Goal: Transaction & Acquisition: Purchase product/service

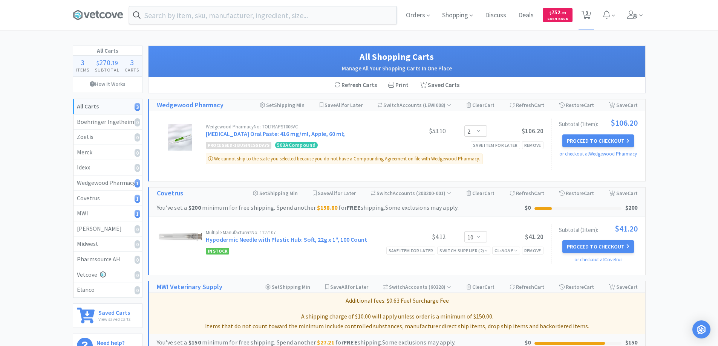
select select "2"
select select "10"
select select "1"
click at [190, 16] on input "text" at bounding box center [262, 14] width 267 height 17
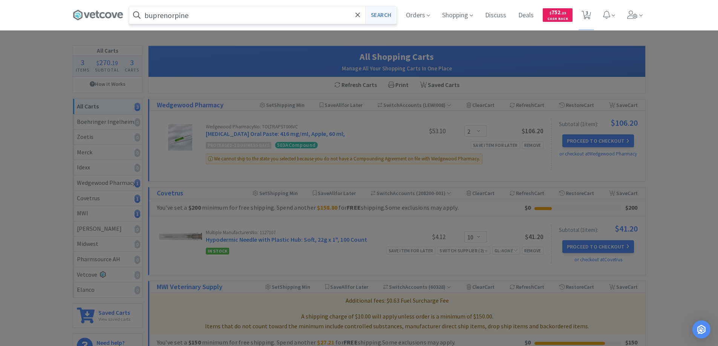
type input "buprenorpine"
click at [382, 15] on button "Search" at bounding box center [380, 14] width 31 height 17
select select "10"
select select "1"
select select "2"
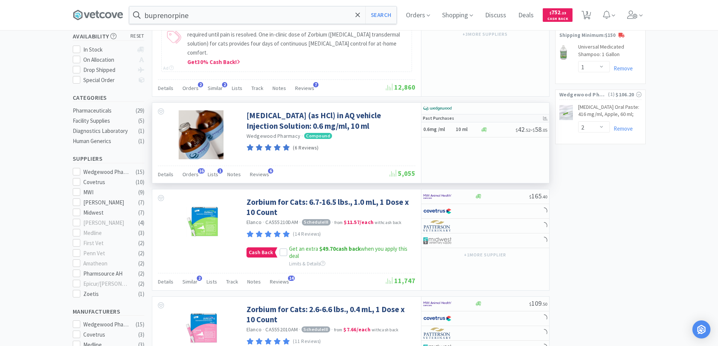
scroll to position [151, 0]
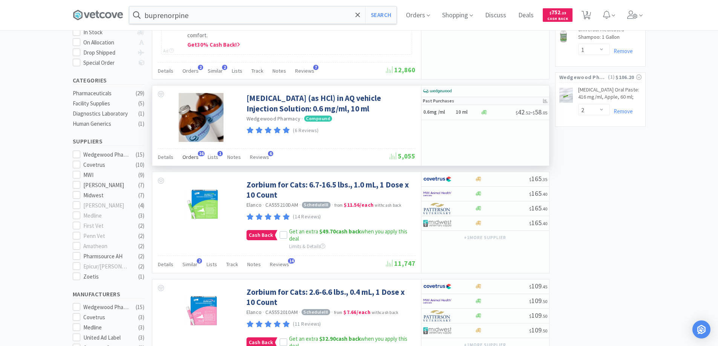
click at [199, 151] on span "16" at bounding box center [201, 153] width 7 height 5
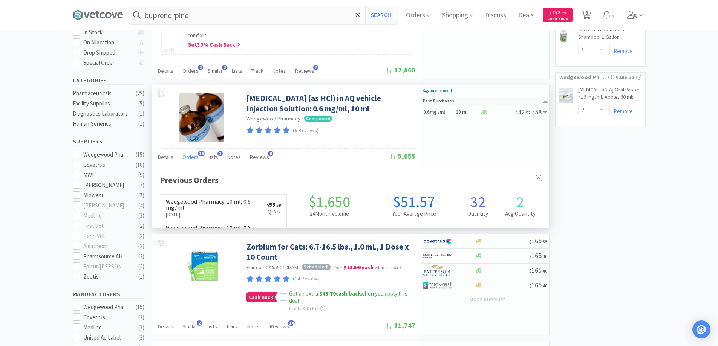
scroll to position [202, 397]
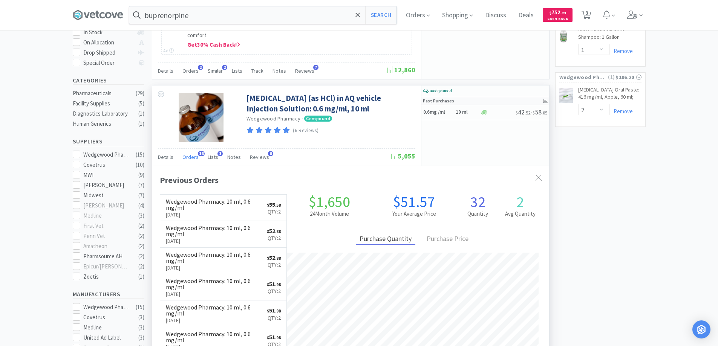
click at [199, 151] on span "16" at bounding box center [201, 153] width 7 height 5
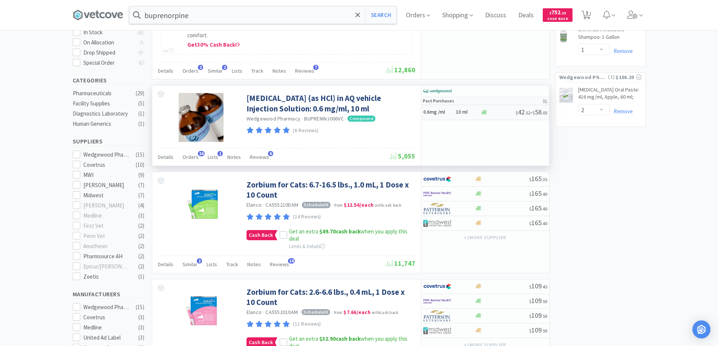
click at [447, 109] on h5 "0.6mg /ml" at bounding box center [438, 112] width 30 height 6
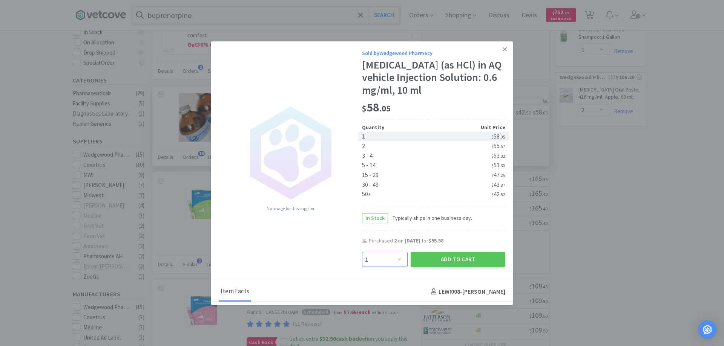
click at [395, 259] on select "Enter Quantity 1 2 3 4 5 6 7 8 9 10 11 12 13 14 15 16 17 18 19 20 Enter Quantity" at bounding box center [385, 259] width 46 height 15
select select "2"
click at [362, 252] on select "Enter Quantity 1 2 3 4 5 6 7 8 9 10 11 12 13 14 15 16 17 18 19 20 Enter Quantity" at bounding box center [385, 259] width 46 height 15
click at [443, 259] on button "Add to Cart" at bounding box center [458, 259] width 95 height 15
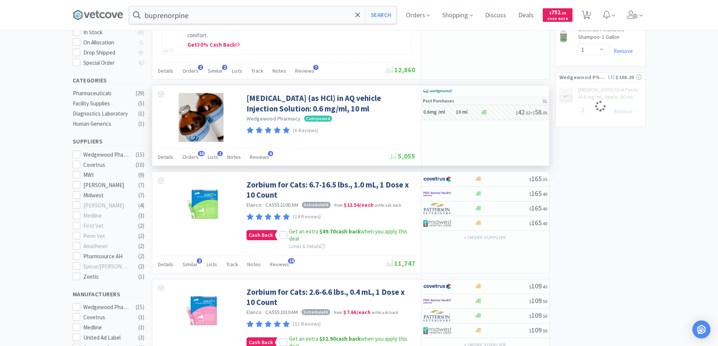
select select "2"
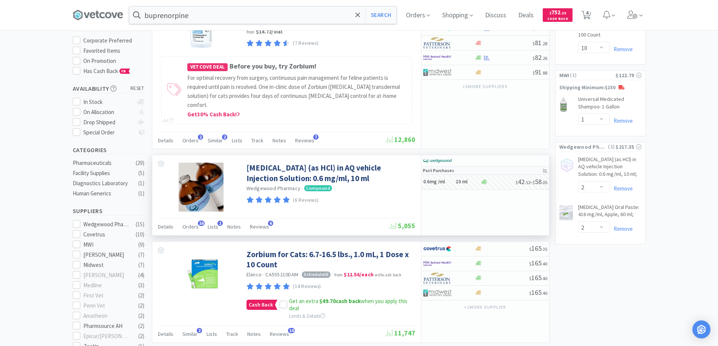
scroll to position [0, 0]
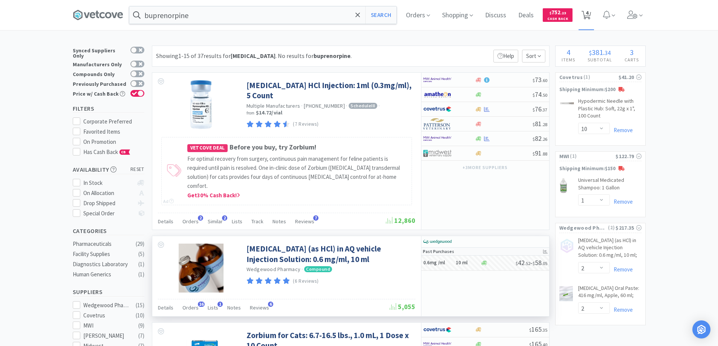
click at [589, 14] on span "4" at bounding box center [587, 13] width 3 height 30
select select "2"
select select "10"
select select "1"
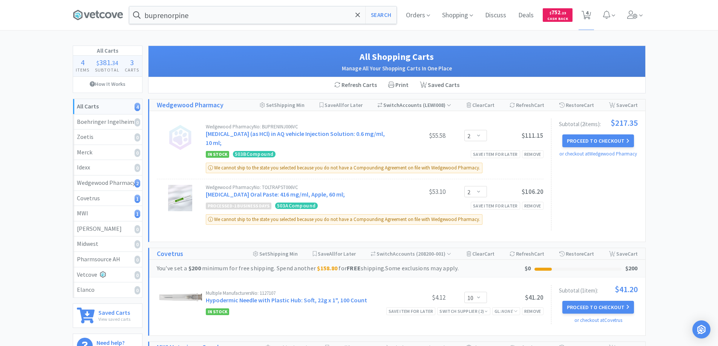
click at [408, 105] on div "Switch Accounts ( LEWI008 )" at bounding box center [415, 105] width 74 height 11
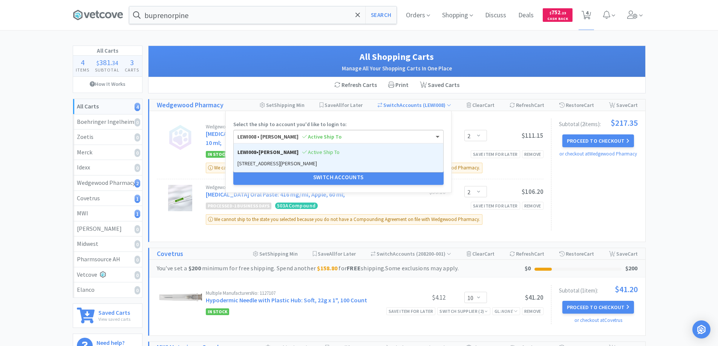
click at [438, 136] on span at bounding box center [438, 137] width 4 height 3
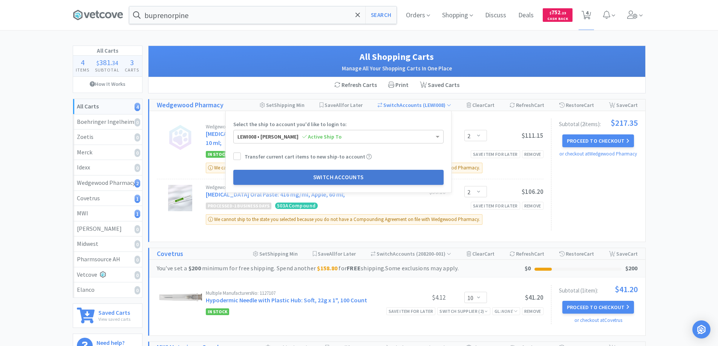
click at [319, 175] on button "Switch Accounts" at bounding box center [338, 177] width 210 height 15
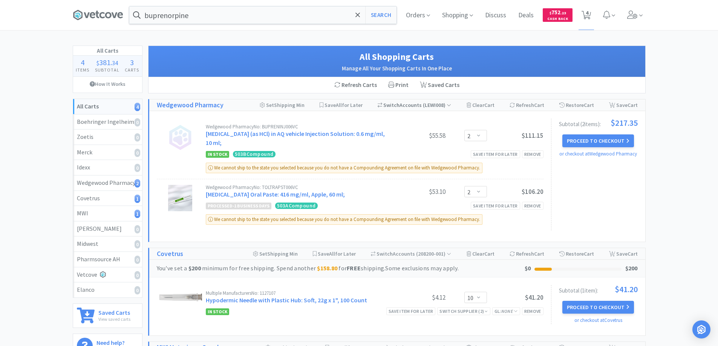
click at [407, 105] on div "Switch Accounts ( LEWI008 )" at bounding box center [415, 105] width 74 height 11
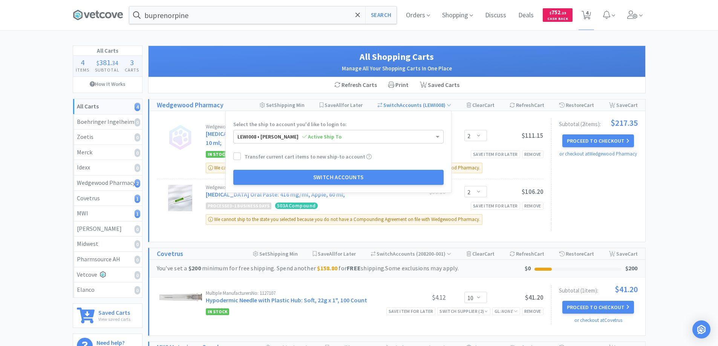
click at [284, 63] on h1 "All Shopping Carts" at bounding box center [397, 57] width 482 height 14
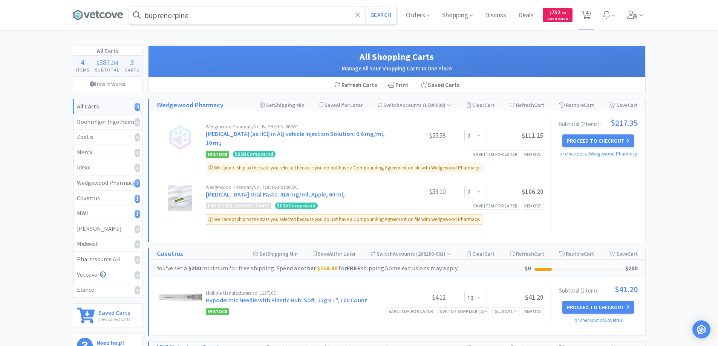
click at [358, 15] on icon at bounding box center [358, 14] width 5 height 5
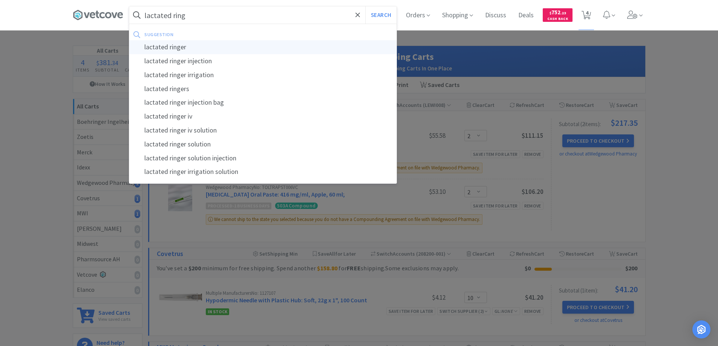
click at [172, 46] on div "lactated ringer" at bounding box center [262, 47] width 267 height 14
type input "lactated ringer"
select select "10"
select select "1"
select select "2"
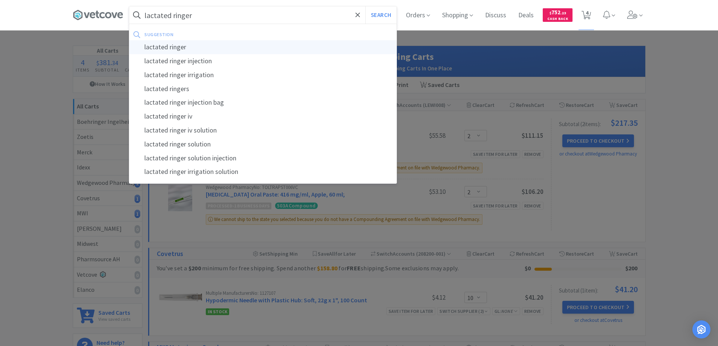
select select "2"
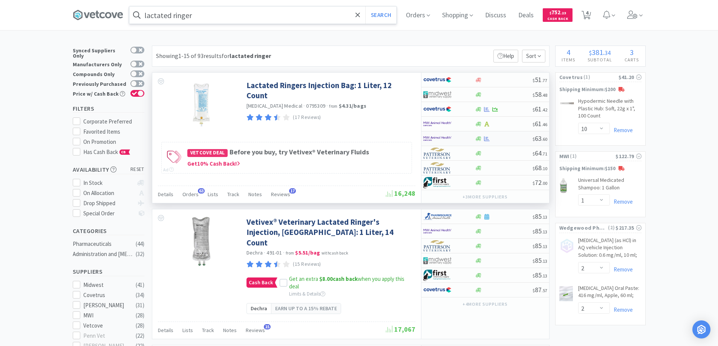
click at [460, 139] on div at bounding box center [443, 138] width 41 height 13
select select "1"
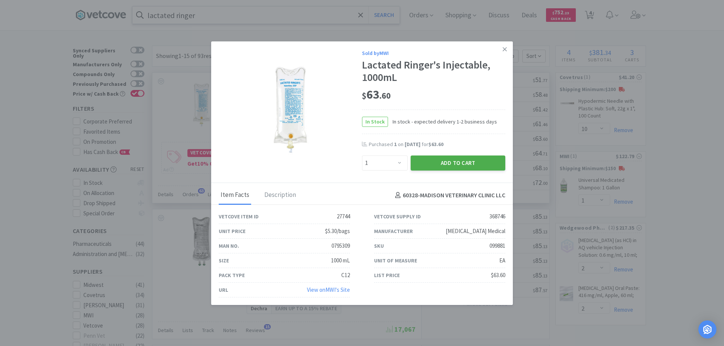
click at [449, 162] on button "Add to Cart" at bounding box center [458, 163] width 95 height 15
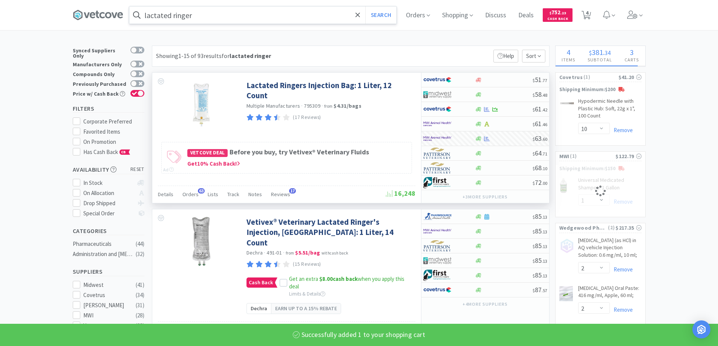
select select "1"
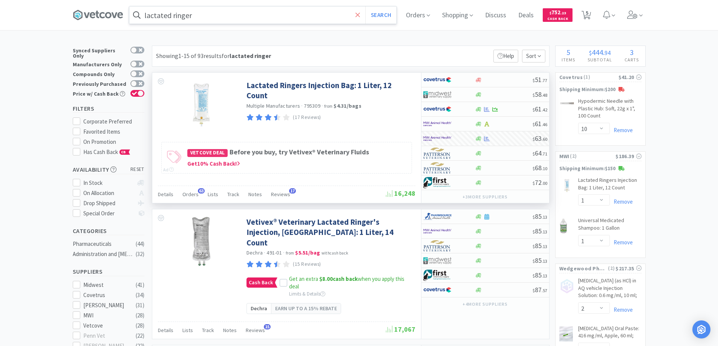
click at [360, 15] on icon at bounding box center [358, 14] width 5 height 5
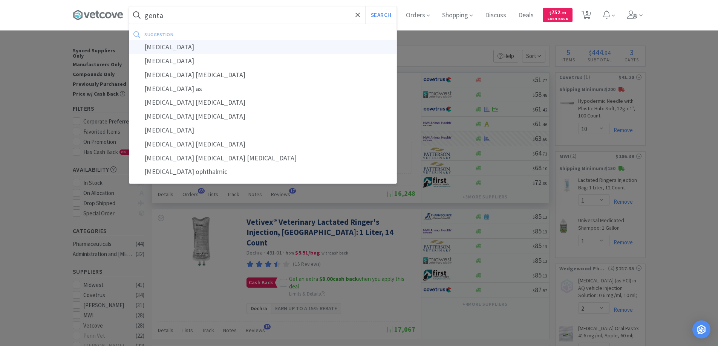
click at [167, 46] on div "[MEDICAL_DATA]" at bounding box center [262, 47] width 267 height 14
type input "[MEDICAL_DATA]"
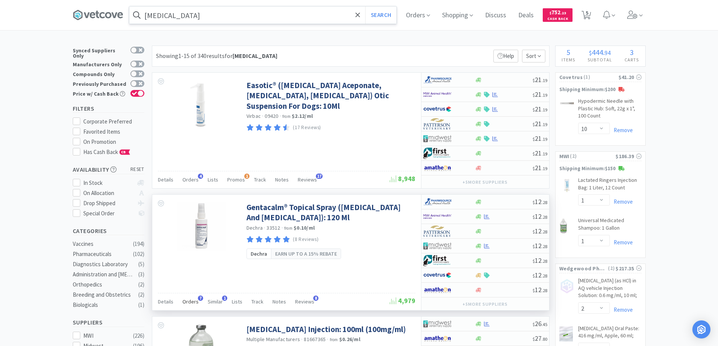
click at [199, 298] on span "7" at bounding box center [200, 298] width 5 height 5
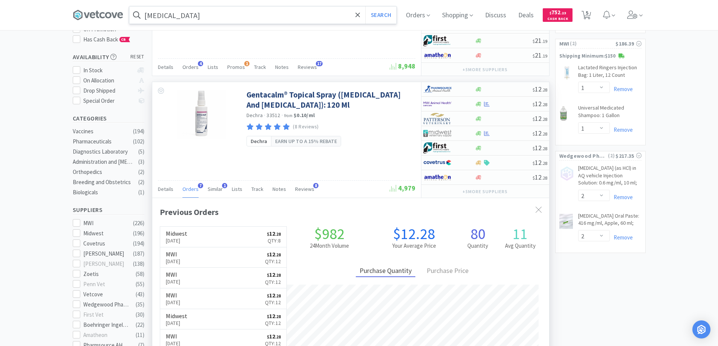
scroll to position [113, 0]
click at [538, 207] on icon at bounding box center [539, 210] width 6 height 6
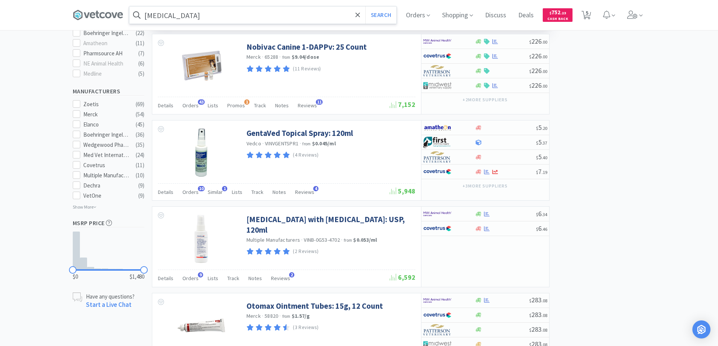
scroll to position [415, 0]
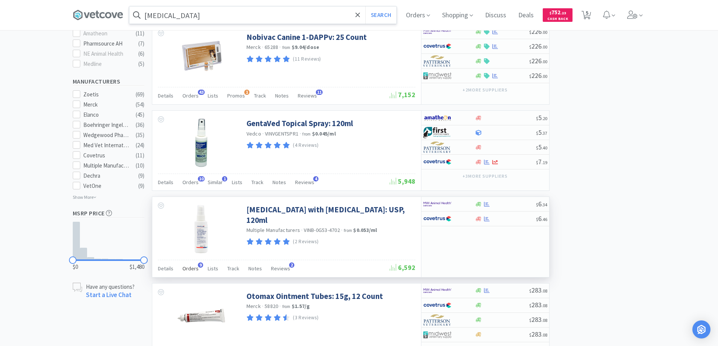
click at [199, 265] on span "9" at bounding box center [200, 265] width 5 height 5
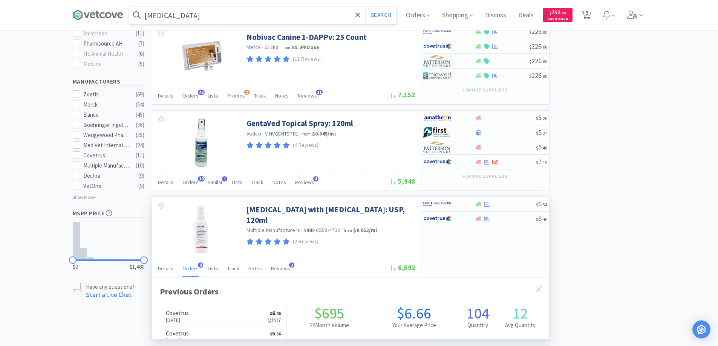
scroll to position [202, 397]
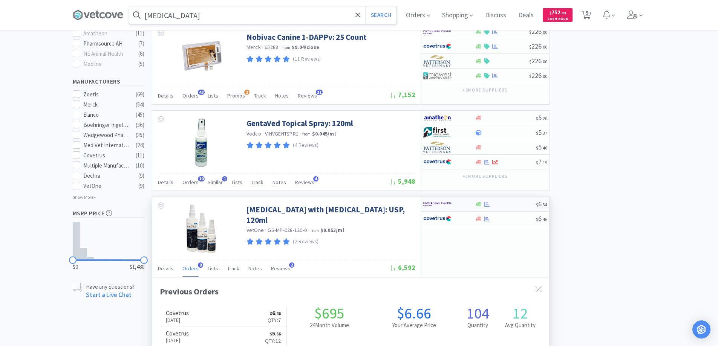
click at [450, 205] on img at bounding box center [437, 204] width 28 height 11
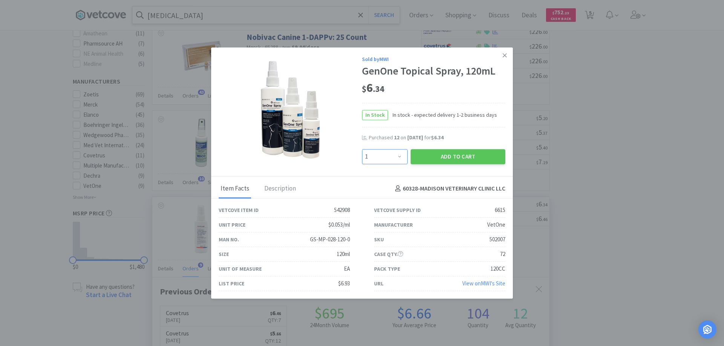
click at [399, 156] on select "Enter Quantity 1 2 3 4 5 6 7 8 9 10 11 12 13 14 15 16 17 18 19 20 Enter Quantity" at bounding box center [385, 156] width 46 height 15
select select "6"
click at [362, 149] on select "Enter Quantity 1 2 3 4 5 6 7 8 9 10 11 12 13 14 15 16 17 18 19 20 Enter Quantity" at bounding box center [385, 156] width 46 height 15
click at [439, 158] on button "Add to Cart" at bounding box center [458, 156] width 95 height 15
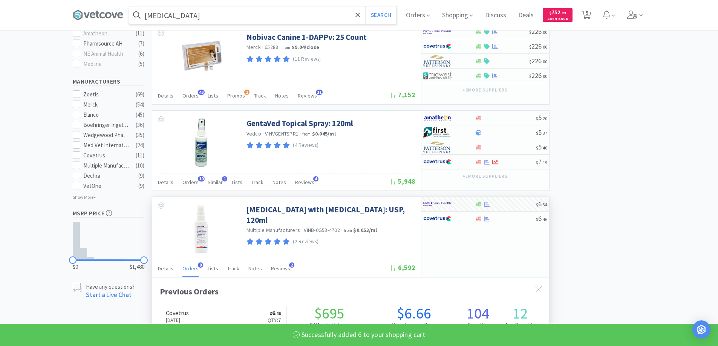
select select "6"
select select "1"
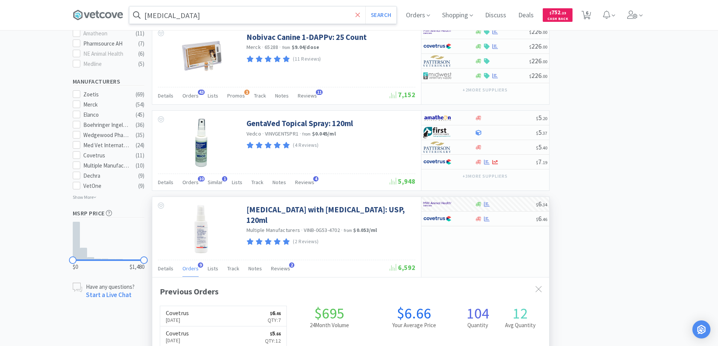
click at [360, 15] on icon at bounding box center [358, 14] width 5 height 5
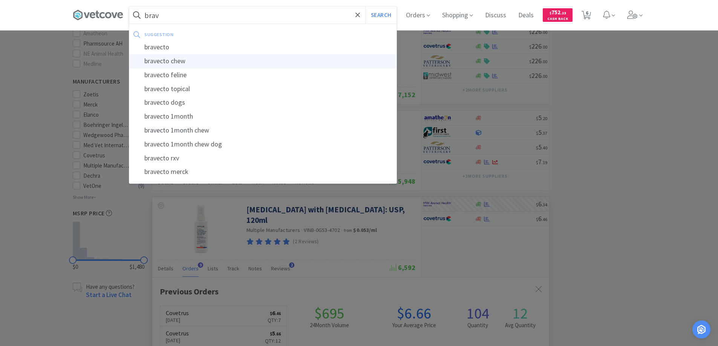
click at [165, 60] on div "bravecto chew" at bounding box center [262, 61] width 267 height 14
type input "bravecto chew"
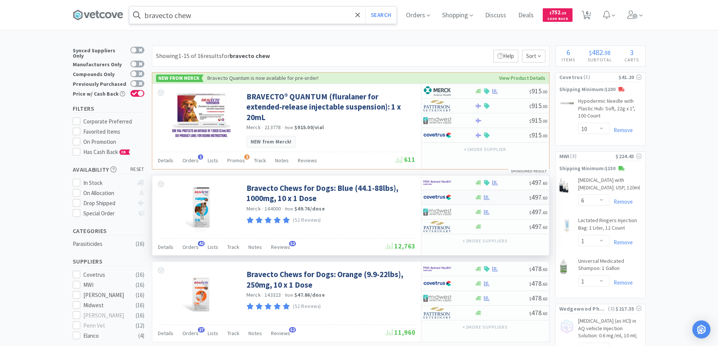
click at [456, 191] on div at bounding box center [443, 197] width 41 height 13
select select "1"
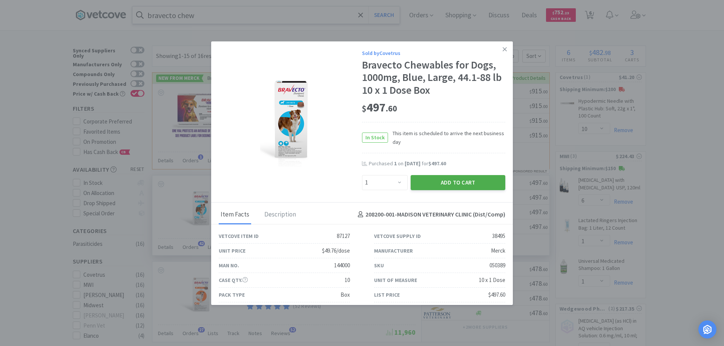
click at [439, 183] on button "Add to Cart" at bounding box center [458, 182] width 95 height 15
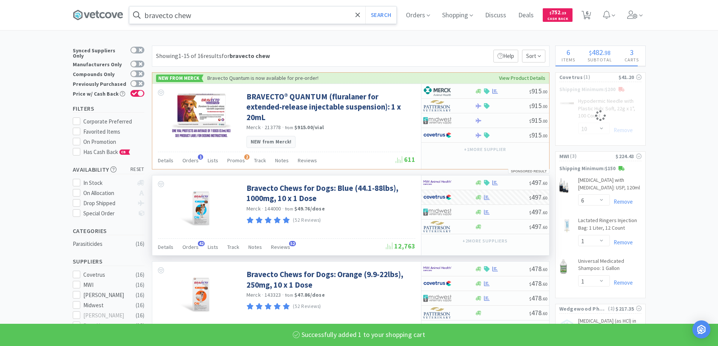
select select "1"
select select "10"
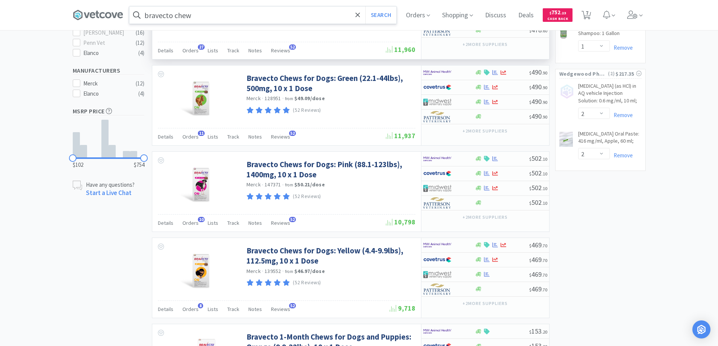
scroll to position [302, 0]
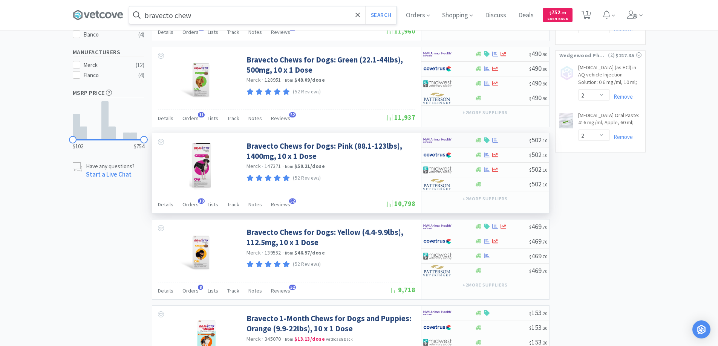
click at [462, 135] on div at bounding box center [443, 140] width 41 height 13
select select "1"
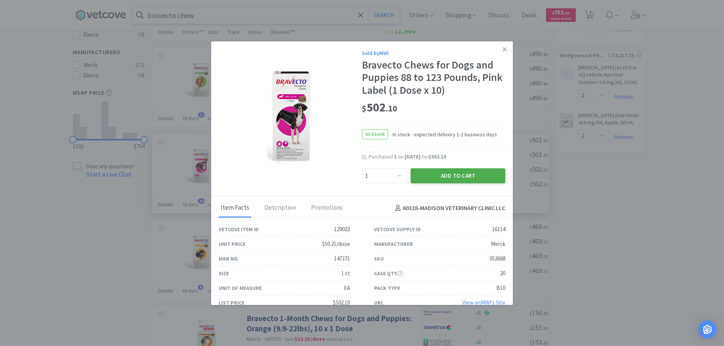
click at [446, 175] on button "Add to Cart" at bounding box center [458, 176] width 95 height 15
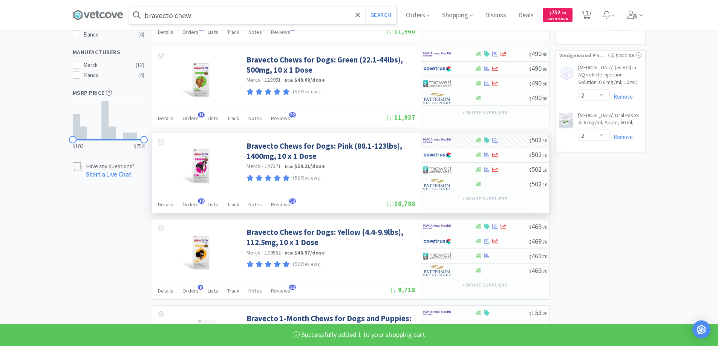
select select "1"
select select "6"
select select "1"
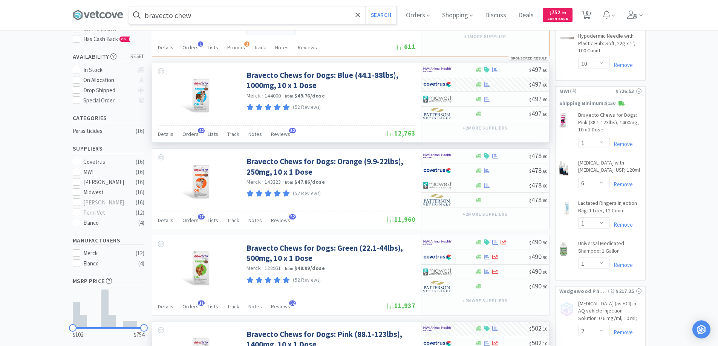
scroll to position [0, 0]
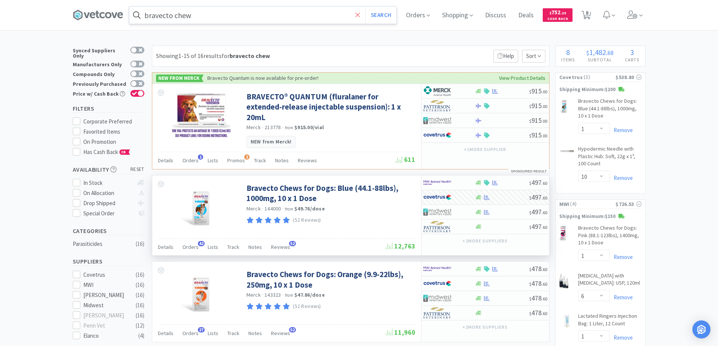
click at [359, 12] on icon at bounding box center [358, 15] width 5 height 8
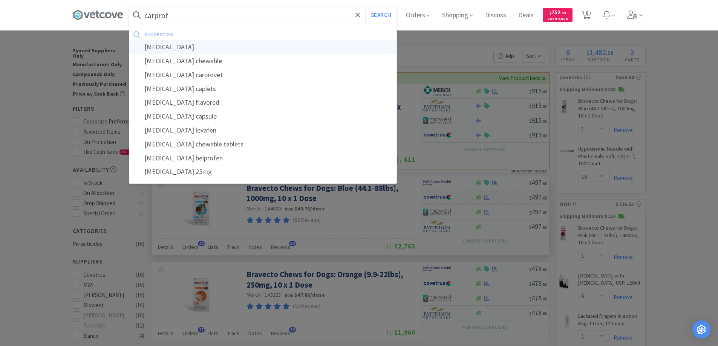
click at [164, 47] on div "[MEDICAL_DATA]" at bounding box center [262, 47] width 267 height 14
type input "[MEDICAL_DATA]"
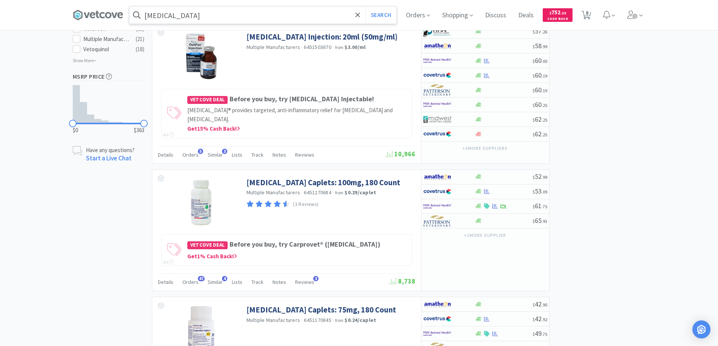
scroll to position [528, 0]
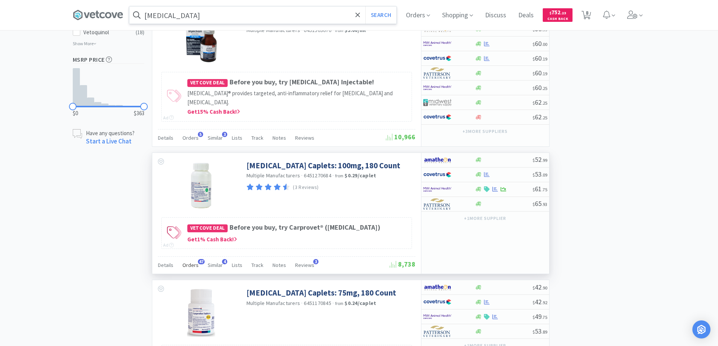
click at [199, 262] on span "47" at bounding box center [201, 261] width 7 height 5
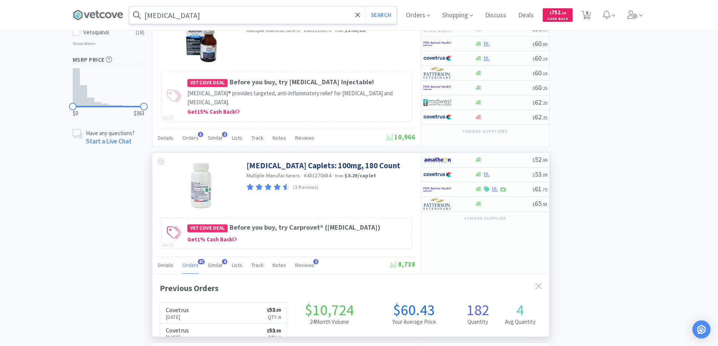
scroll to position [202, 397]
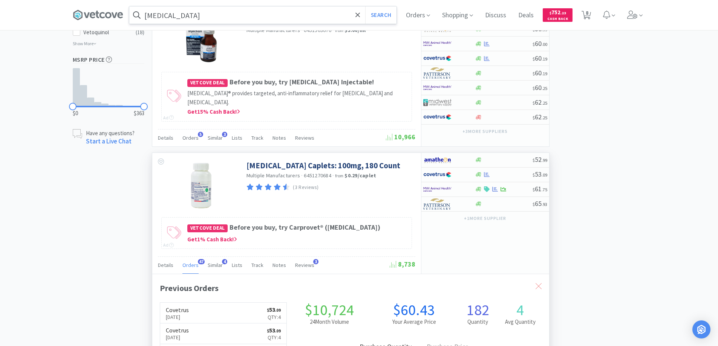
click at [536, 285] on icon at bounding box center [539, 287] width 6 height 6
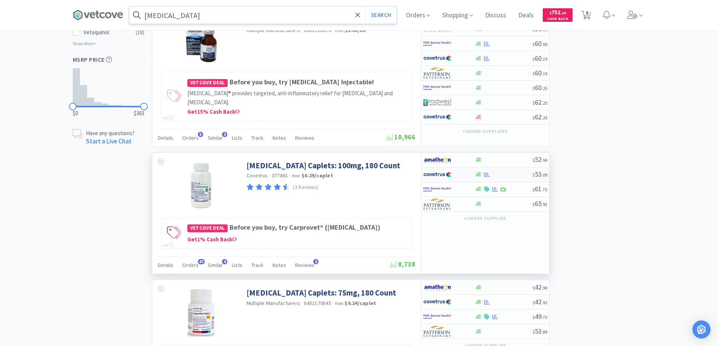
click at [458, 175] on div at bounding box center [443, 175] width 41 height 13
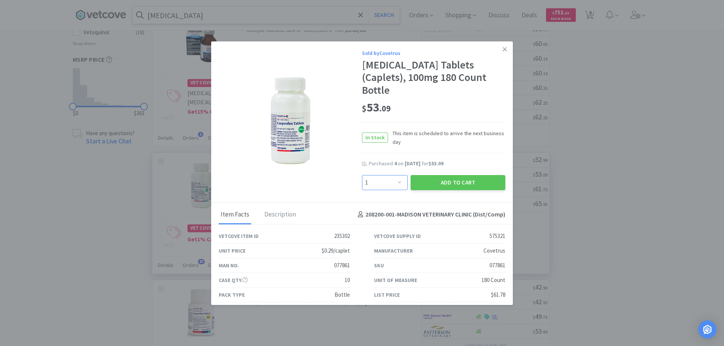
click at [395, 175] on select "Enter Quantity 1 2 3 4 5 6 7 8 9 10 11 12 13 14 15 16 17 18 19 20 Enter Quantity" at bounding box center [385, 182] width 46 height 15
select select "4"
click at [362, 175] on select "Enter Quantity 1 2 3 4 5 6 7 8 9 10 11 12 13 14 15 16 17 18 19 20 Enter Quantity" at bounding box center [385, 182] width 46 height 15
click at [425, 175] on button "Add to Cart" at bounding box center [458, 182] width 95 height 15
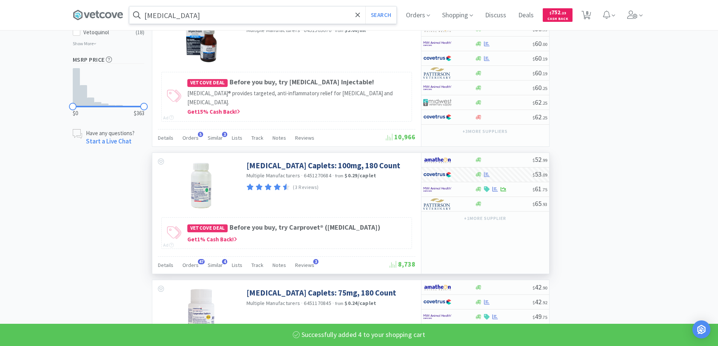
select select "4"
select select "10"
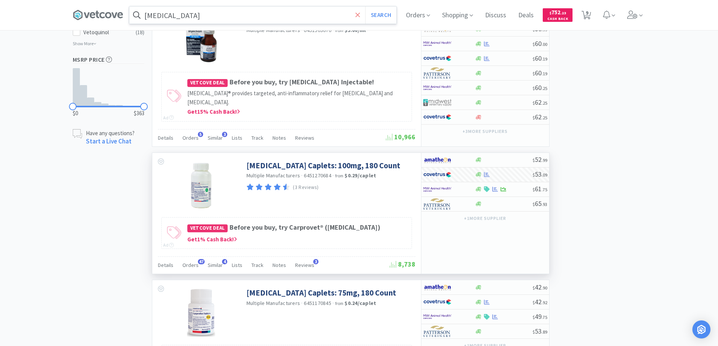
click at [359, 14] on icon at bounding box center [358, 14] width 5 height 5
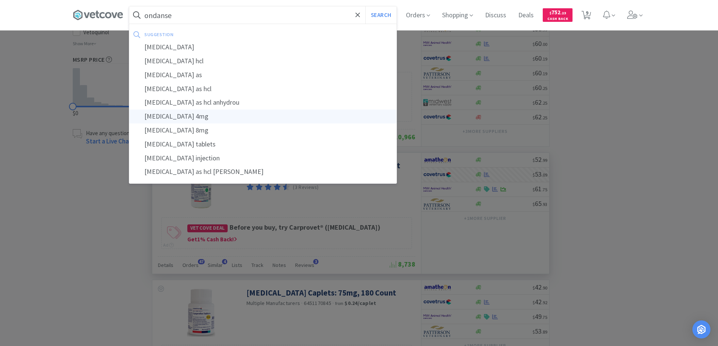
click at [170, 115] on div "[MEDICAL_DATA] 4mg" at bounding box center [262, 117] width 267 height 14
type input "[MEDICAL_DATA] 4mg"
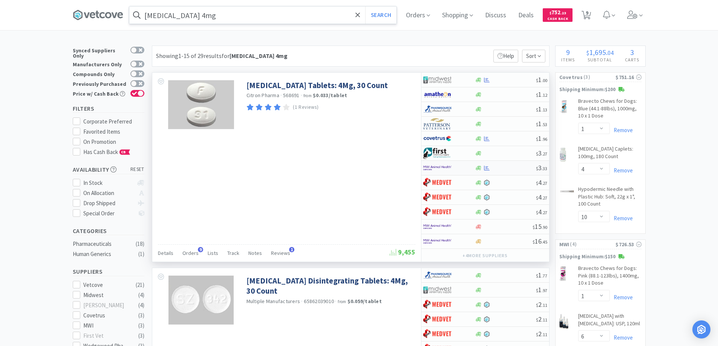
click at [455, 167] on div at bounding box center [443, 168] width 41 height 13
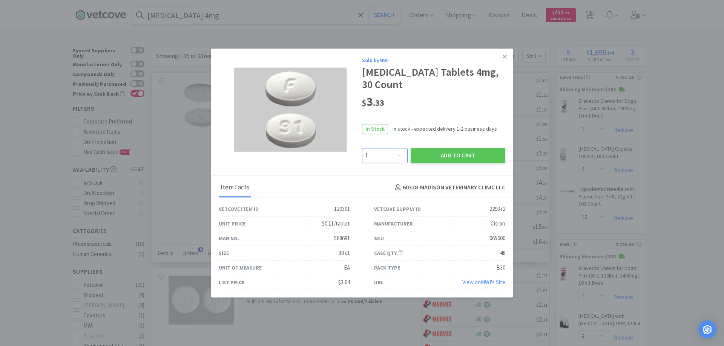
click at [399, 154] on select "Enter Quantity 1 2 3 4 5 6 7 8 9 10 11 12 13 14 15 16 17 18 19 20 Enter Quantity" at bounding box center [385, 155] width 46 height 15
select select "3"
click at [362, 148] on select "Enter Quantity 1 2 3 4 5 6 7 8 9 10 11 12 13 14 15 16 17 18 19 20 Enter Quantity" at bounding box center [385, 155] width 46 height 15
click at [450, 156] on button "Add to Cart" at bounding box center [458, 155] width 95 height 15
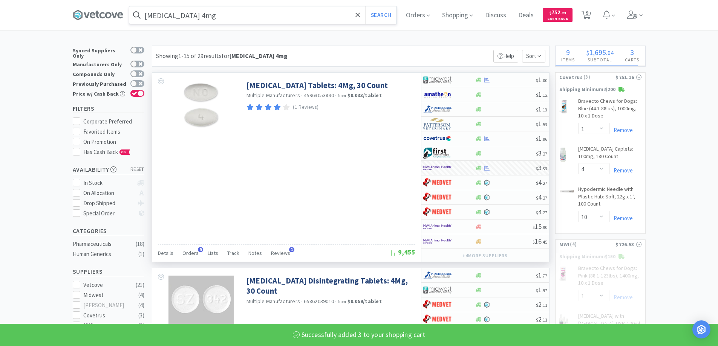
select select "3"
select select "1"
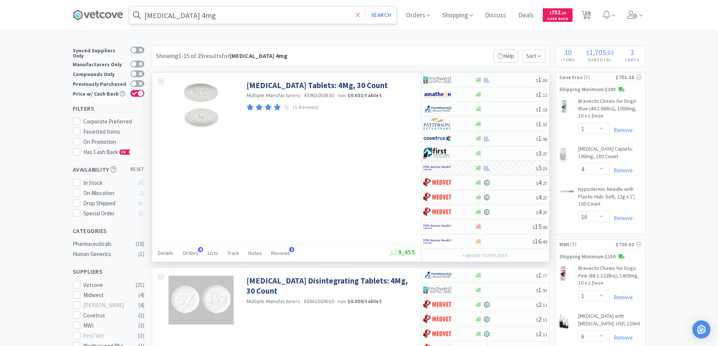
click at [359, 14] on icon at bounding box center [358, 14] width 5 height 5
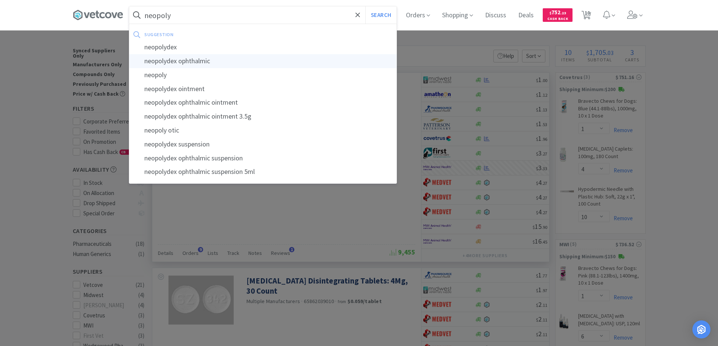
click at [192, 60] on div "neopolydex ophthalmic" at bounding box center [262, 61] width 267 height 14
type input "neopolydex ophthalmic"
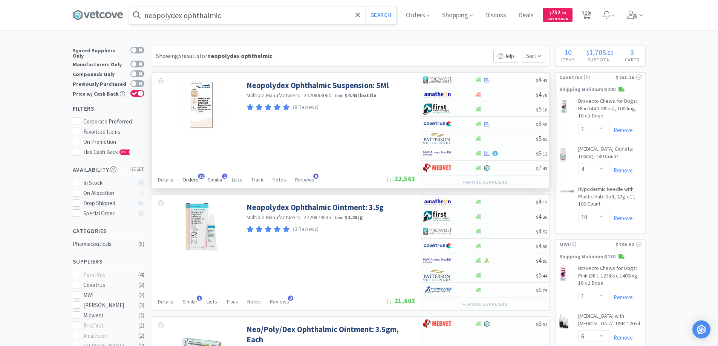
click at [199, 176] on span "33" at bounding box center [201, 176] width 7 height 5
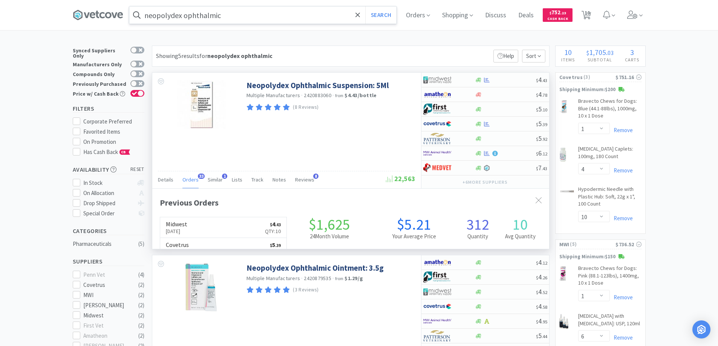
scroll to position [202, 397]
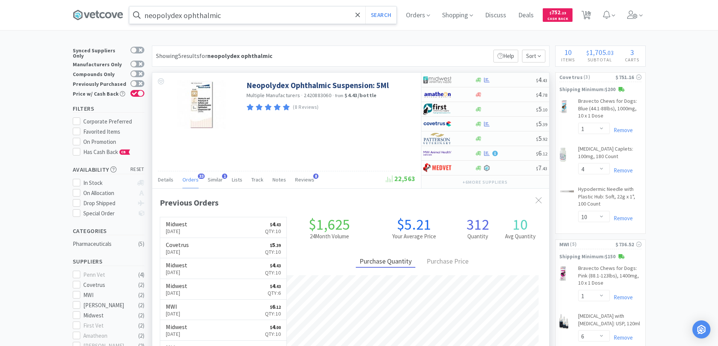
click at [199, 176] on span "33" at bounding box center [201, 176] width 7 height 5
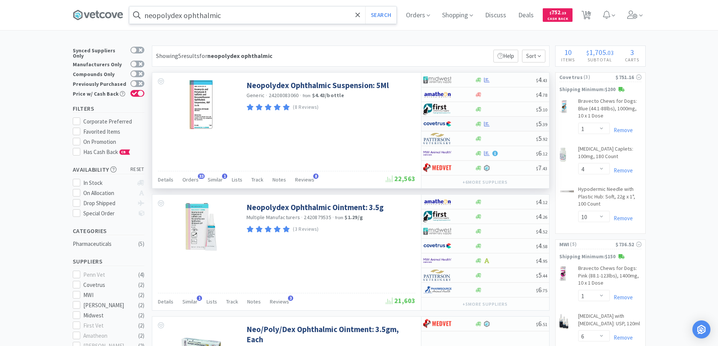
click at [457, 123] on div at bounding box center [443, 124] width 41 height 13
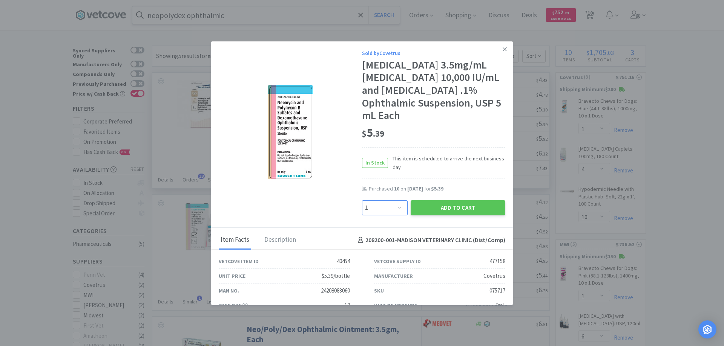
click at [394, 208] on select "Enter Quantity 1 2 3 4 5 6 7 8 9 10 11 12 13 14 15 16 17 18 19 20 Enter Quantity" at bounding box center [385, 208] width 46 height 15
select select "10"
click at [362, 201] on select "Enter Quantity 1 2 3 4 5 6 7 8 9 10 11 12 13 14 15 16 17 18 19 20 Enter Quantity" at bounding box center [385, 208] width 46 height 15
click at [436, 205] on button "Add to Cart" at bounding box center [458, 208] width 95 height 15
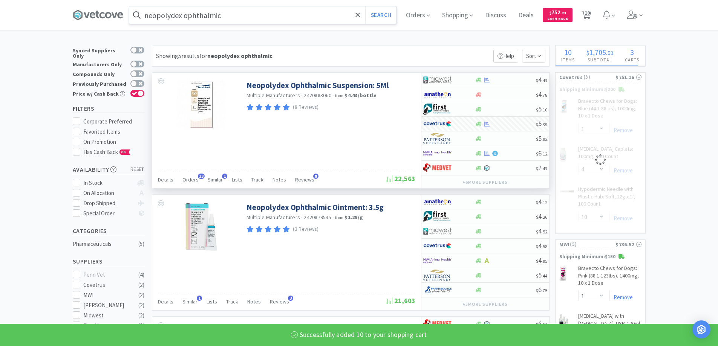
select select "10"
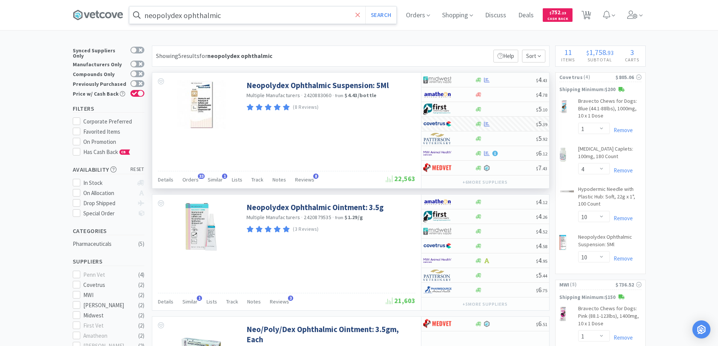
drag, startPoint x: 358, startPoint y: 15, endPoint x: 363, endPoint y: 17, distance: 4.9
click at [359, 16] on icon at bounding box center [358, 15] width 5 height 8
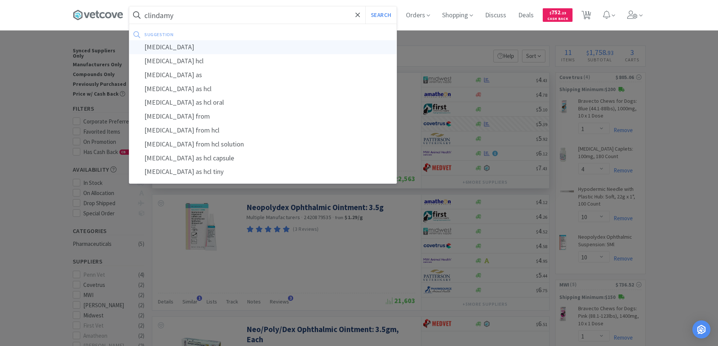
click at [152, 49] on div "[MEDICAL_DATA]" at bounding box center [262, 47] width 267 height 14
type input "[MEDICAL_DATA]"
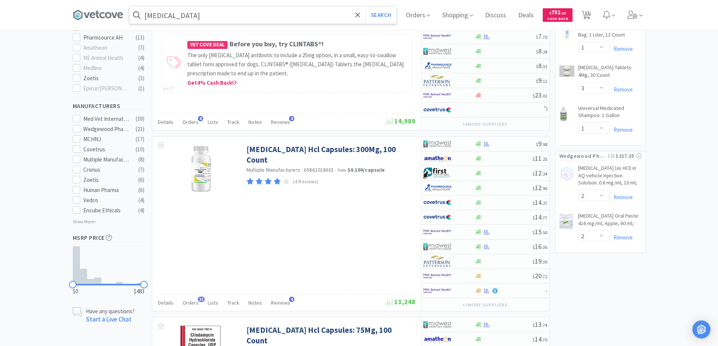
scroll to position [377, 0]
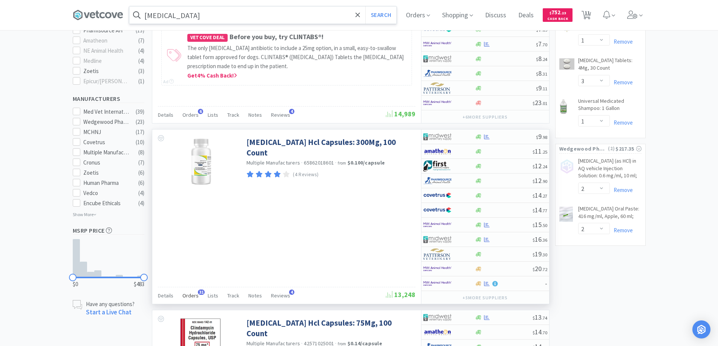
click at [201, 292] on span "31" at bounding box center [201, 292] width 7 height 5
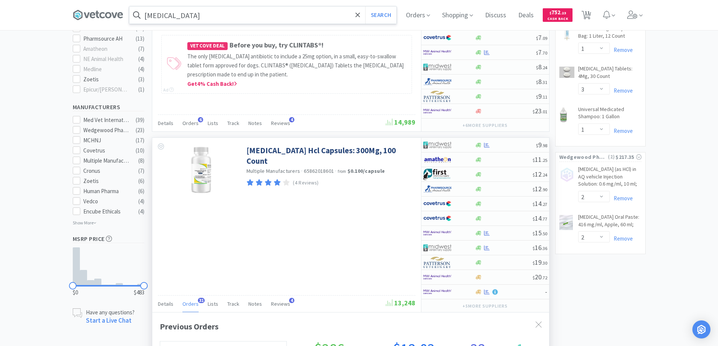
scroll to position [339, 0]
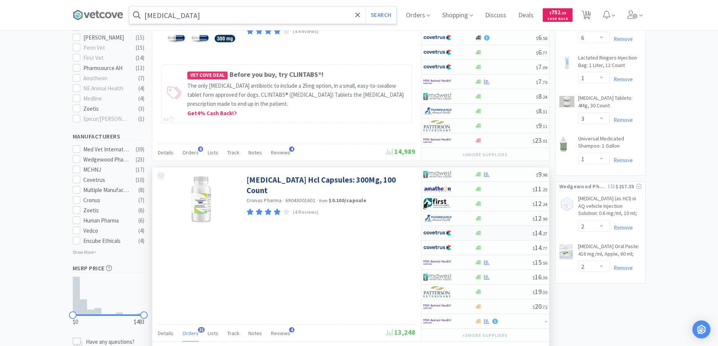
click at [462, 231] on div at bounding box center [443, 233] width 41 height 13
select select "1"
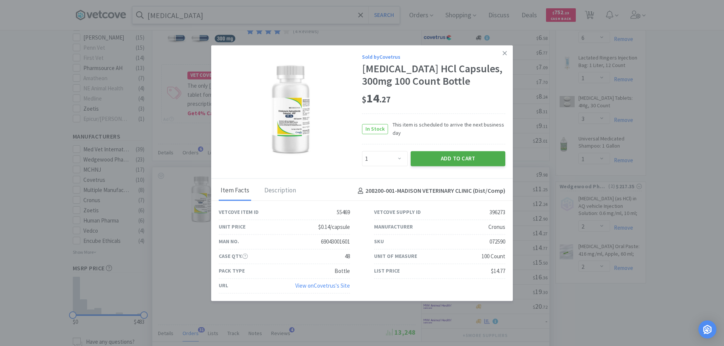
click at [432, 158] on button "Add to Cart" at bounding box center [458, 159] width 95 height 15
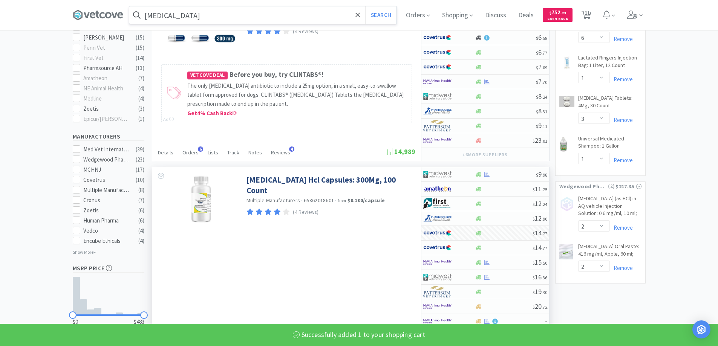
select select "1"
select select "10"
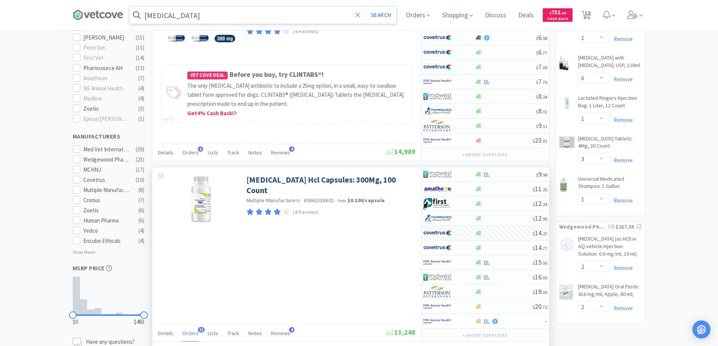
click at [359, 12] on icon at bounding box center [358, 15] width 5 height 8
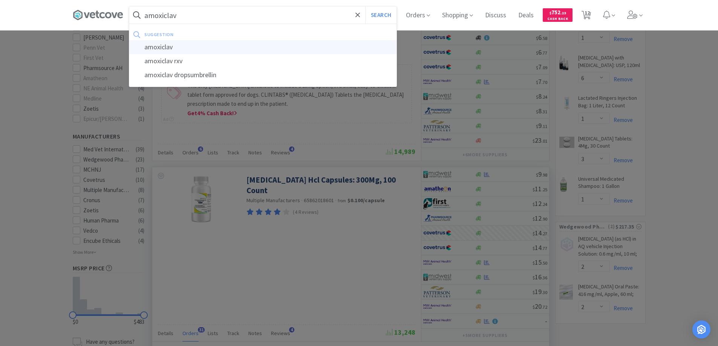
type input "amoxiclav"
click at [158, 47] on div "amoxiclav" at bounding box center [262, 47] width 267 height 14
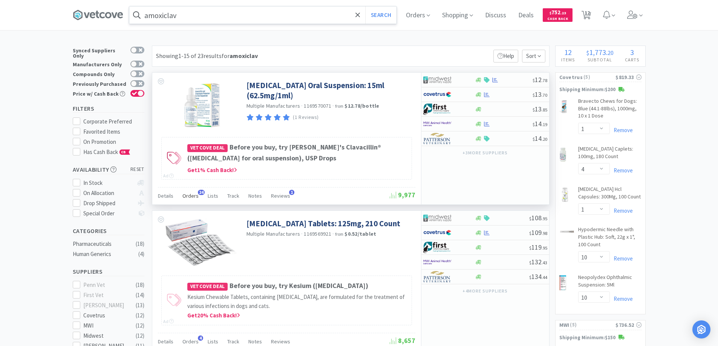
click at [199, 192] on span "24" at bounding box center [201, 192] width 7 height 5
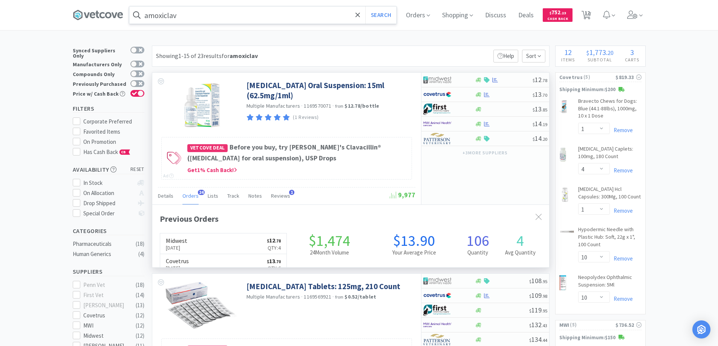
scroll to position [202, 397]
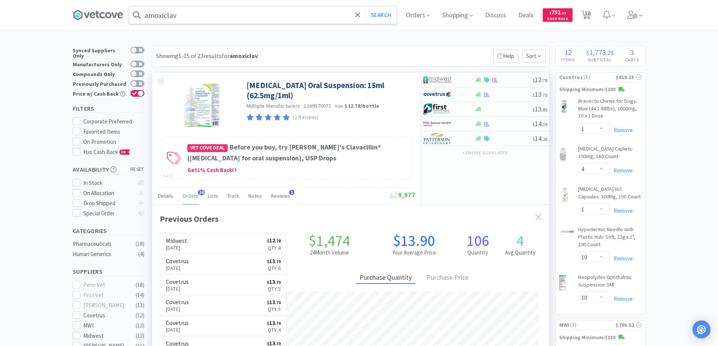
click at [199, 192] on span "24" at bounding box center [201, 192] width 7 height 5
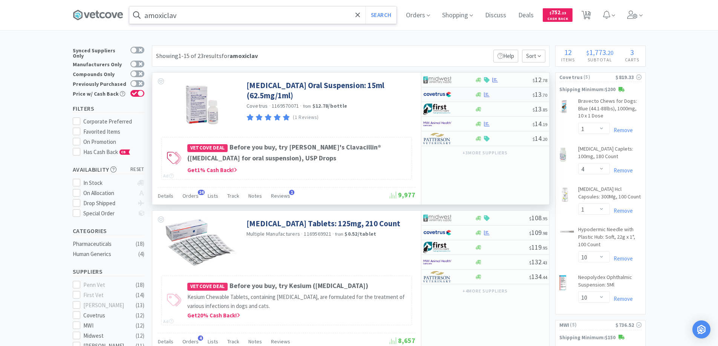
click at [460, 95] on div at bounding box center [443, 94] width 41 height 13
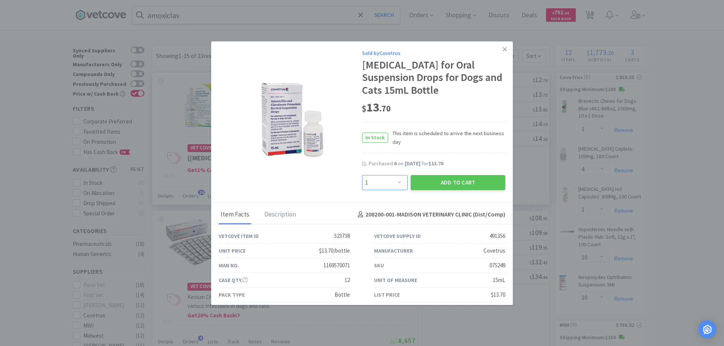
click at [394, 190] on select "Enter Quantity 1 2 3 4 5 6 7 8 9 10 11 12 13 14 15 16 17 18 19 20 Enter Quantity" at bounding box center [385, 182] width 46 height 15
select select "4"
click at [362, 188] on select "Enter Quantity 1 2 3 4 5 6 7 8 9 10 11 12 13 14 15 16 17 18 19 20 Enter Quantity" at bounding box center [385, 182] width 46 height 15
click at [438, 190] on button "Add to Cart" at bounding box center [458, 182] width 95 height 15
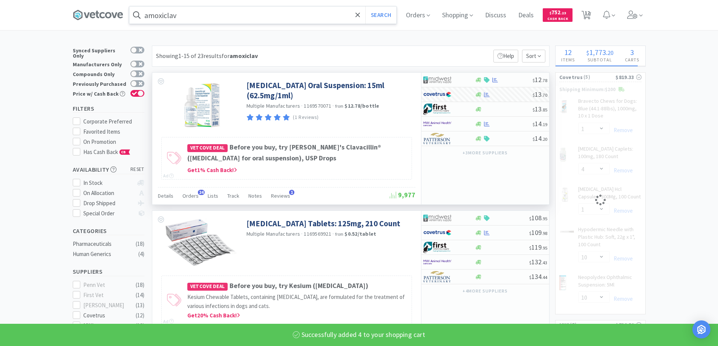
select select "4"
select select "1"
select select "4"
select select "1"
select select "10"
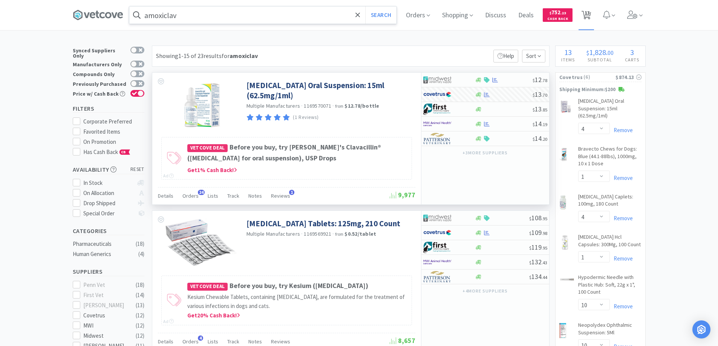
click at [589, 12] on span "13" at bounding box center [587, 13] width 5 height 30
select select "2"
select select "4"
select select "1"
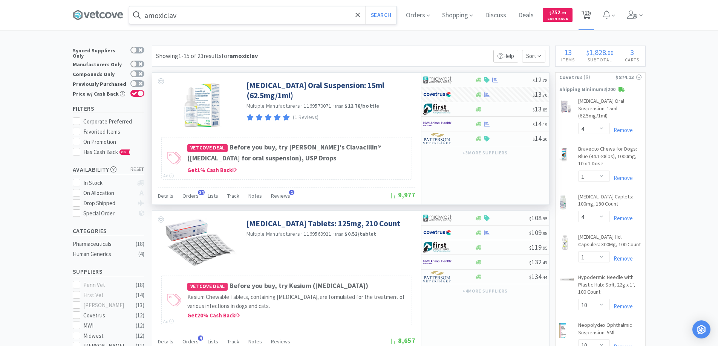
select select "4"
select select "1"
select select "10"
select select "1"
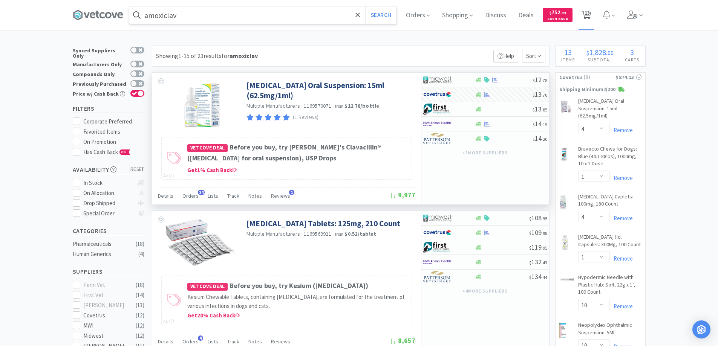
select select "6"
select select "1"
select select "3"
select select "1"
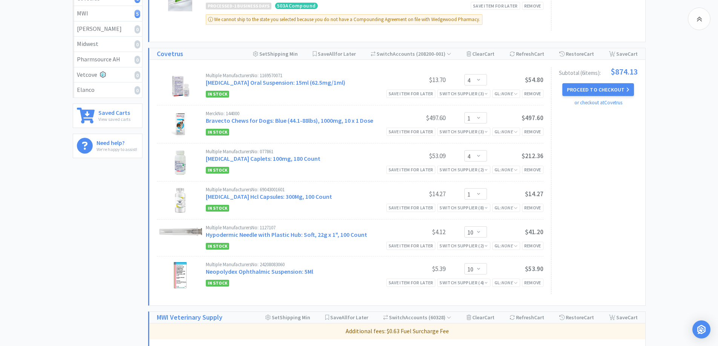
scroll to position [226, 0]
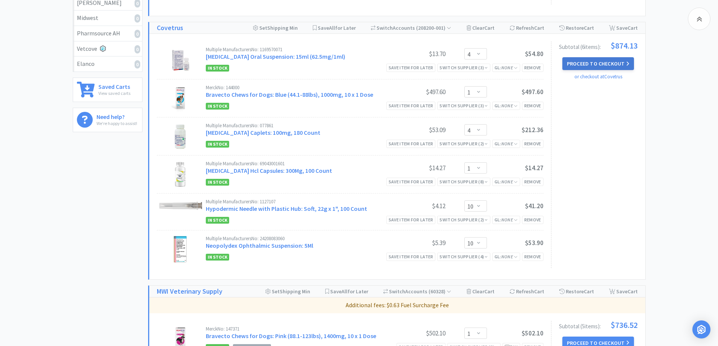
click at [580, 63] on button "Proceed to Checkout" at bounding box center [599, 63] width 72 height 13
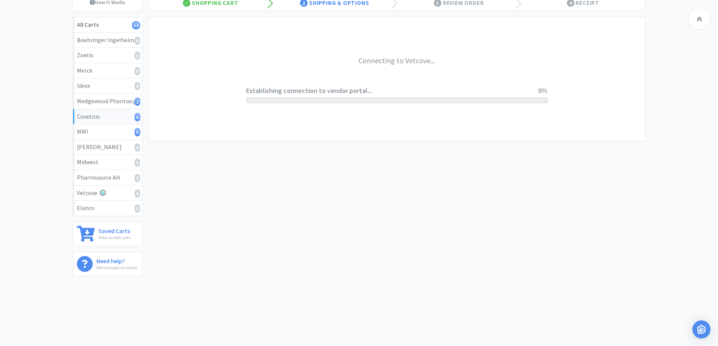
scroll to position [82, 0]
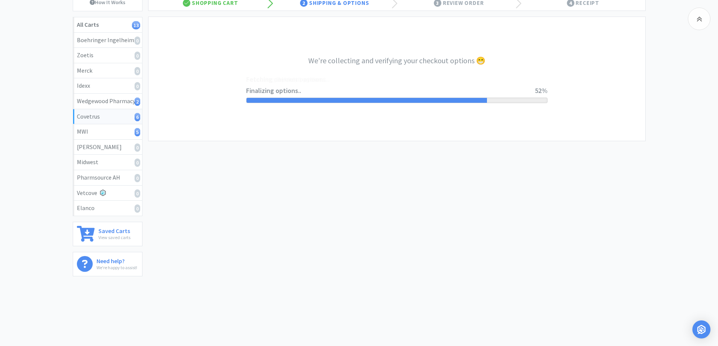
select select "ACCOUNT"
select select "cvt-standard-net"
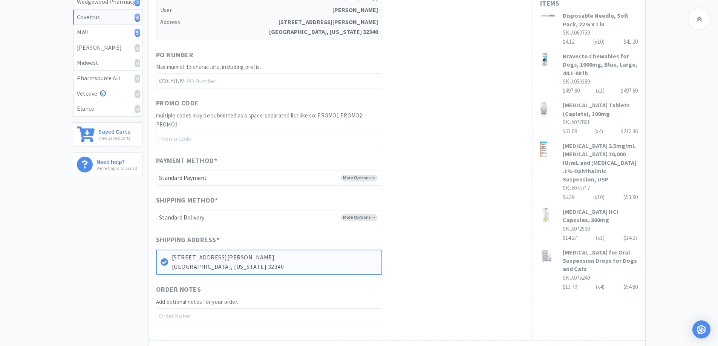
scroll to position [226, 0]
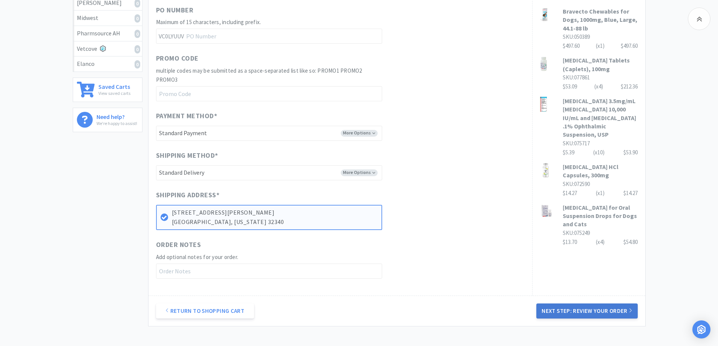
click at [581, 310] on button "Next Step: Review Your Order" at bounding box center [586, 311] width 101 height 15
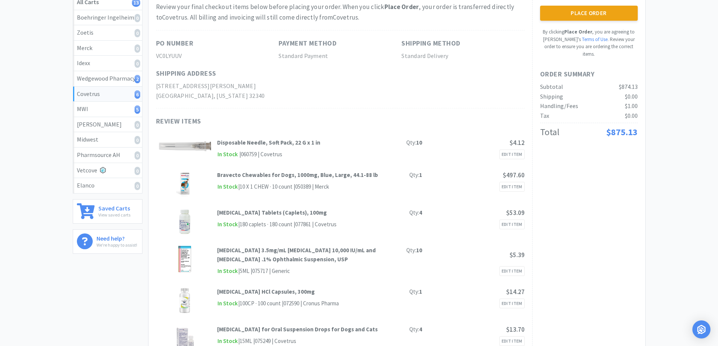
scroll to position [0, 0]
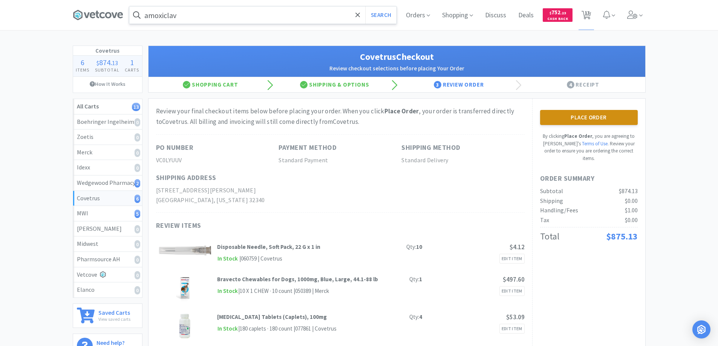
click at [575, 118] on button "Place Order" at bounding box center [589, 117] width 98 height 15
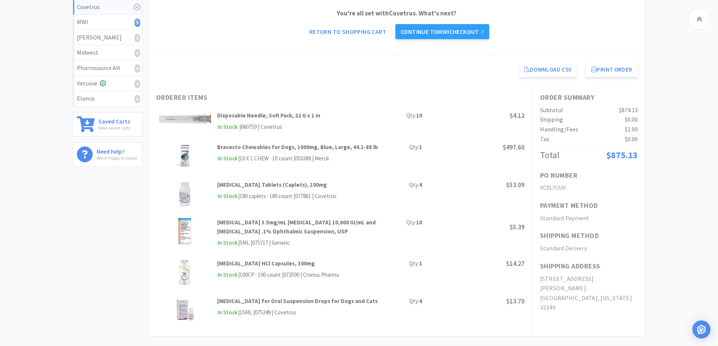
scroll to position [74, 0]
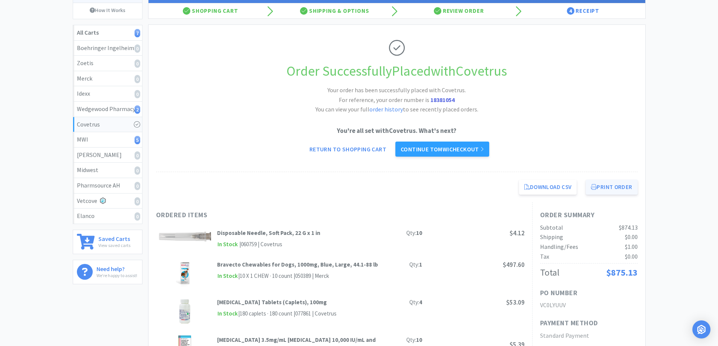
click at [601, 185] on button "Print Order" at bounding box center [612, 187] width 52 height 15
click at [433, 149] on link "Continue to MWI checkout" at bounding box center [442, 149] width 94 height 15
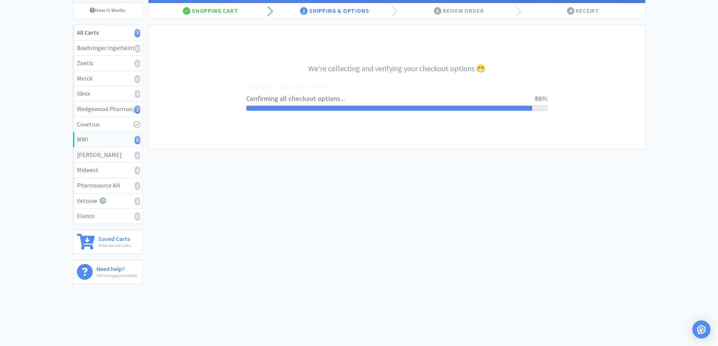
select select "STD_"
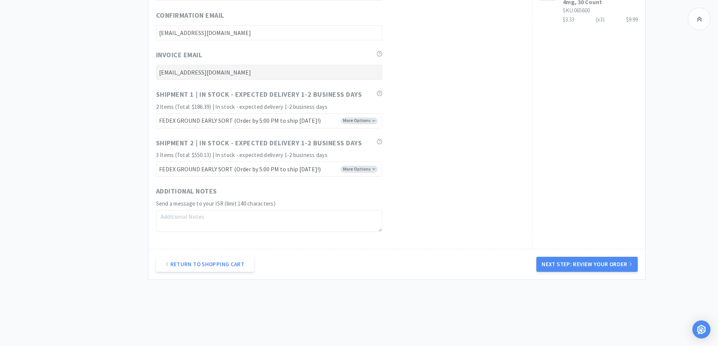
scroll to position [408, 0]
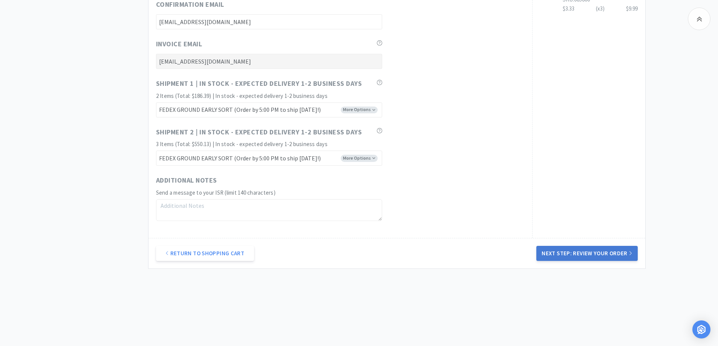
click at [583, 253] on button "Next Step: Review Your Order" at bounding box center [586, 253] width 101 height 15
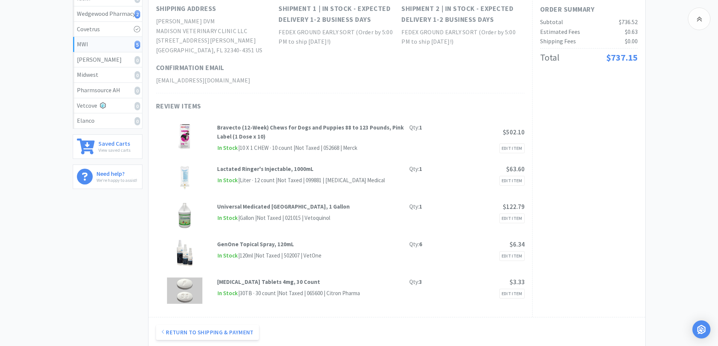
scroll to position [22, 0]
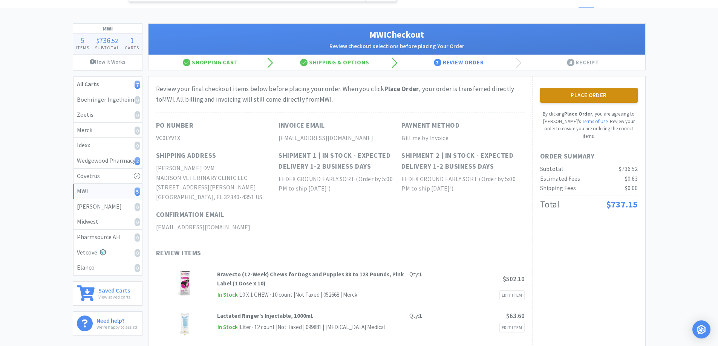
click at [575, 93] on button "Place Order" at bounding box center [589, 95] width 98 height 15
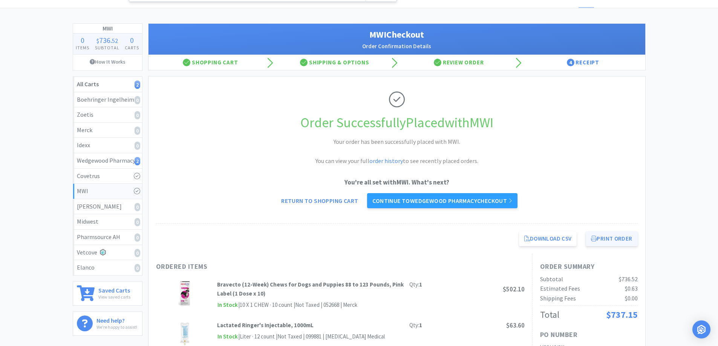
click at [605, 241] on button "Print Order" at bounding box center [612, 238] width 52 height 15
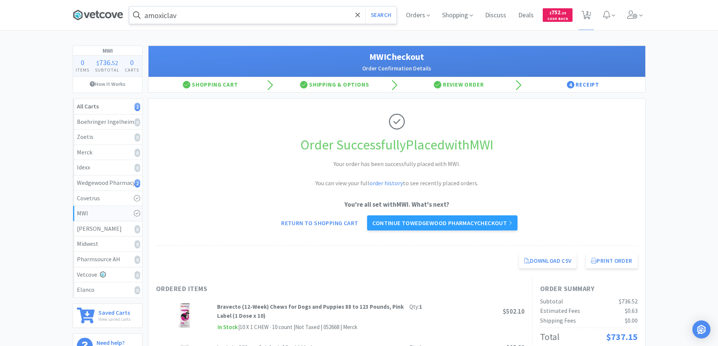
click at [95, 12] on icon at bounding box center [98, 14] width 51 height 11
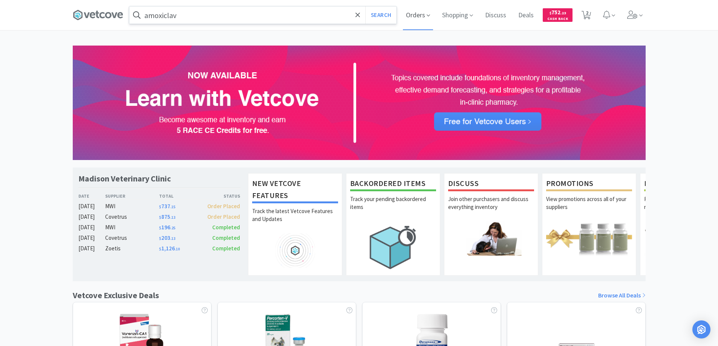
click at [413, 14] on span "Orders" at bounding box center [418, 15] width 30 height 30
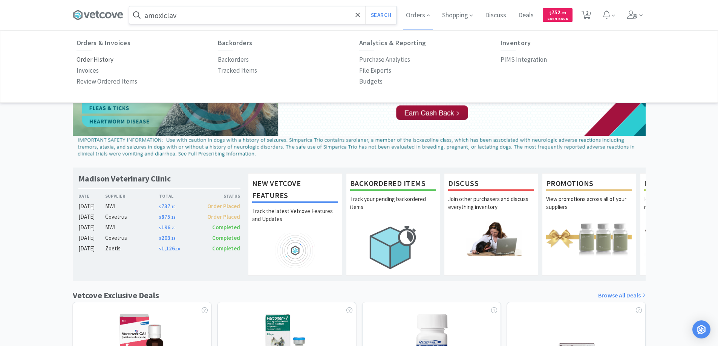
click at [105, 58] on p "Order History" at bounding box center [95, 60] width 37 height 10
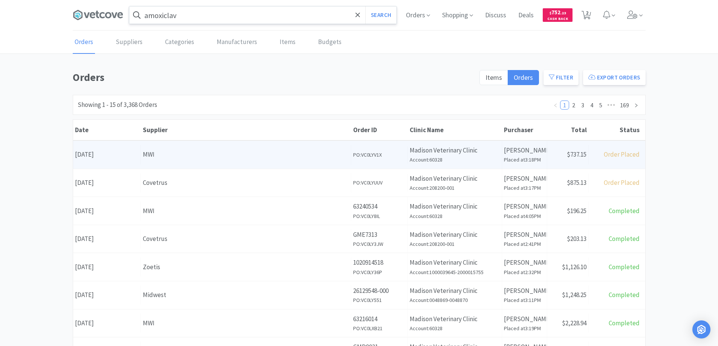
click at [239, 162] on div "Supplier MWI" at bounding box center [246, 154] width 210 height 19
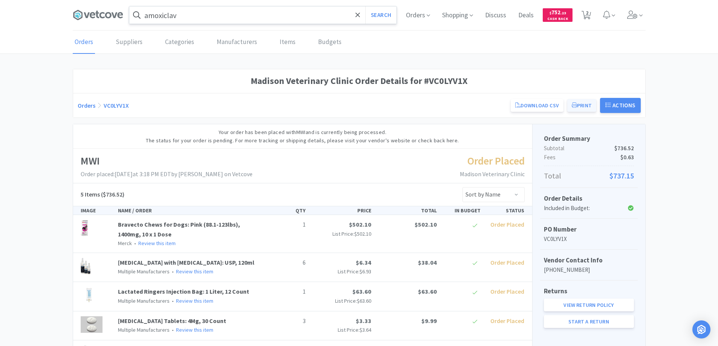
click at [582, 104] on button "Print" at bounding box center [581, 105] width 29 height 13
click at [81, 41] on link "Orders" at bounding box center [84, 42] width 22 height 23
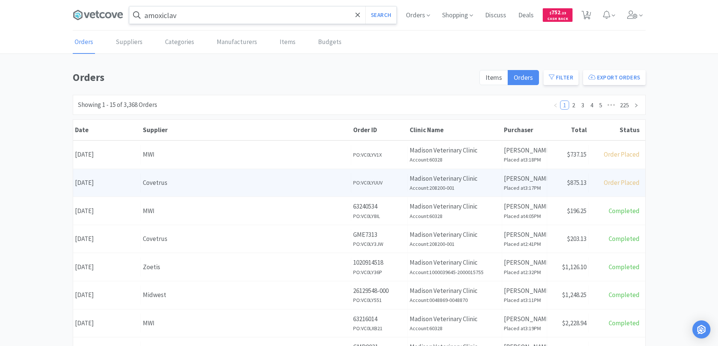
click at [194, 179] on div "Covetrus" at bounding box center [246, 183] width 206 height 10
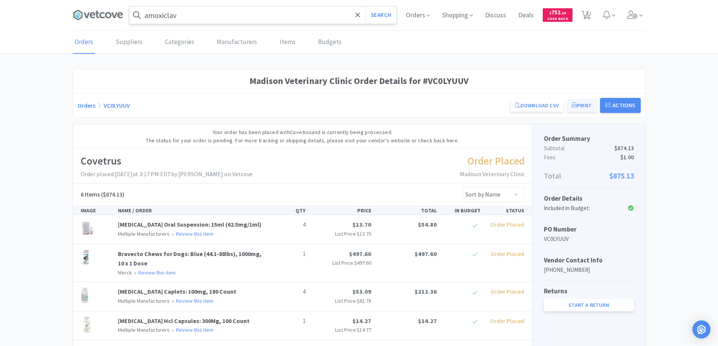
click at [581, 107] on button "Print" at bounding box center [581, 105] width 29 height 13
click at [86, 42] on link "Orders" at bounding box center [84, 42] width 22 height 23
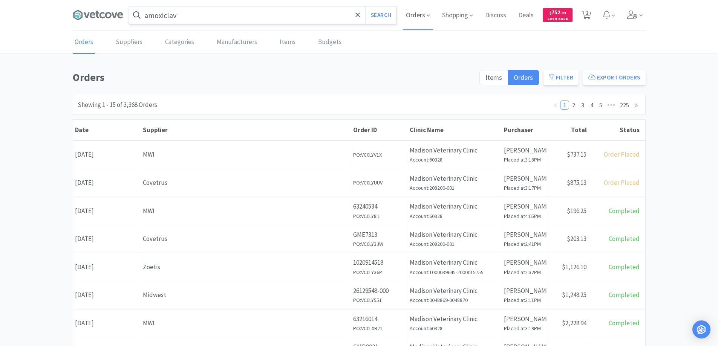
click at [411, 16] on span "Orders" at bounding box center [418, 15] width 30 height 30
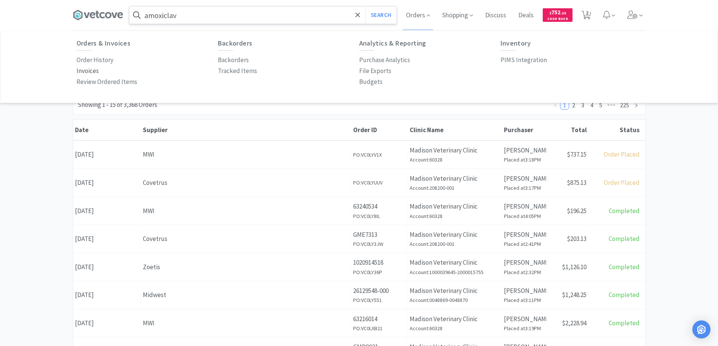
click at [90, 71] on p "Invoices" at bounding box center [88, 71] width 22 height 10
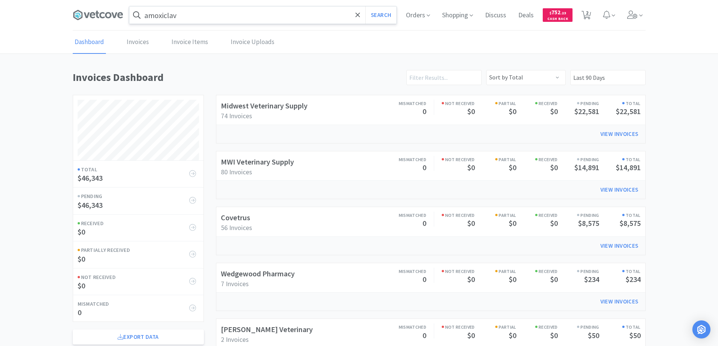
scroll to position [362, 573]
click at [144, 41] on link "Invoices" at bounding box center [138, 42] width 26 height 23
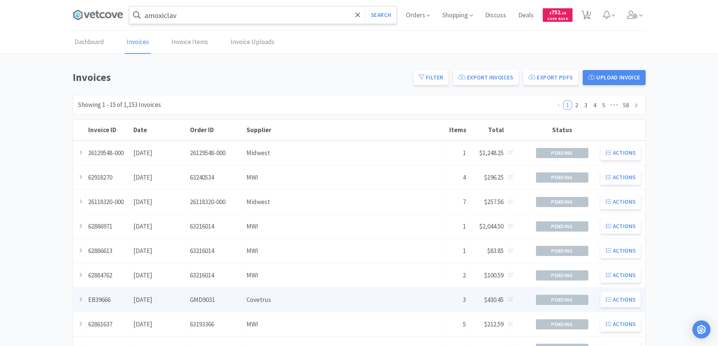
click at [279, 300] on div "Supplier Covetrus" at bounding box center [343, 300] width 197 height 19
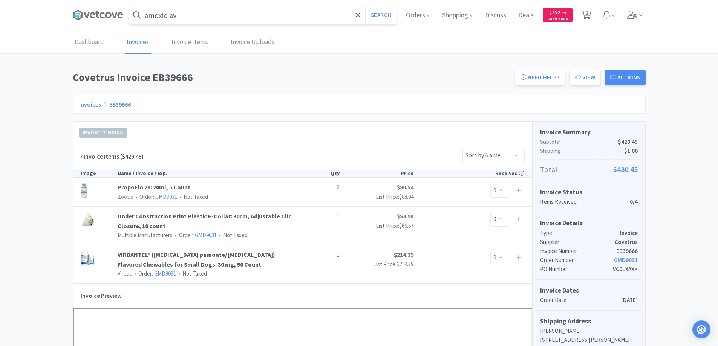
click at [89, 104] on link "Invoices" at bounding box center [90, 105] width 22 height 8
